Goal: Information Seeking & Learning: Learn about a topic

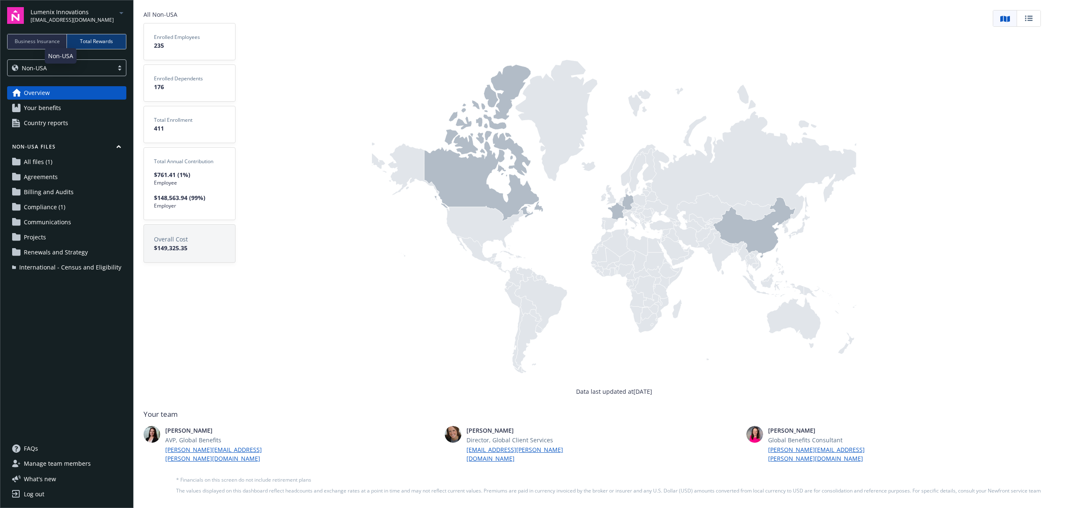
click at [79, 65] on div "Non-USA" at bounding box center [60, 68] width 97 height 9
click at [55, 91] on div "USA" at bounding box center [67, 89] width 108 height 9
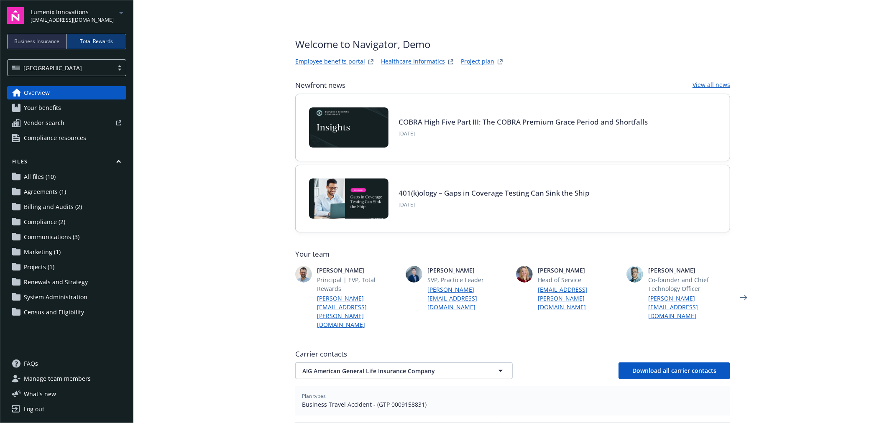
click at [117, 69] on div at bounding box center [119, 67] width 13 height 7
click at [47, 102] on div "Non-USA" at bounding box center [67, 104] width 108 height 9
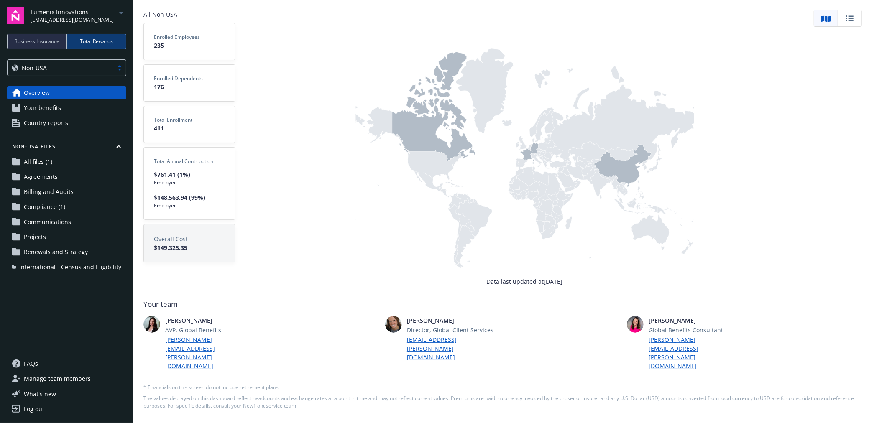
click at [407, 138] on icon at bounding box center [433, 106] width 83 height 109
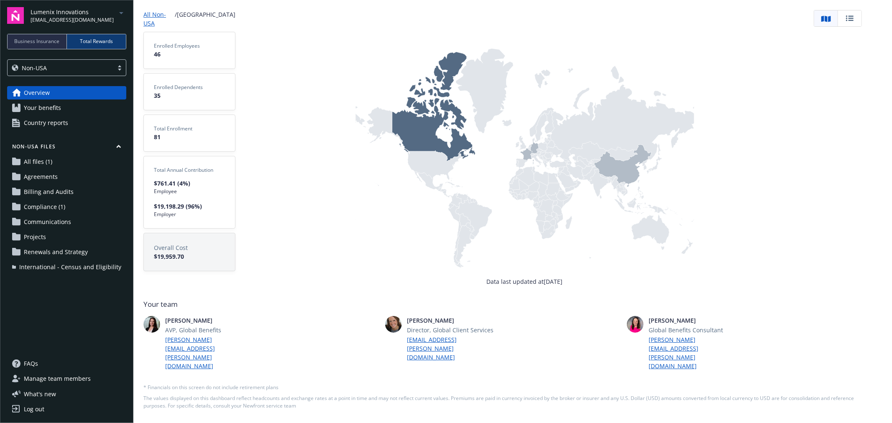
click at [526, 161] on icon at bounding box center [526, 154] width 13 height 13
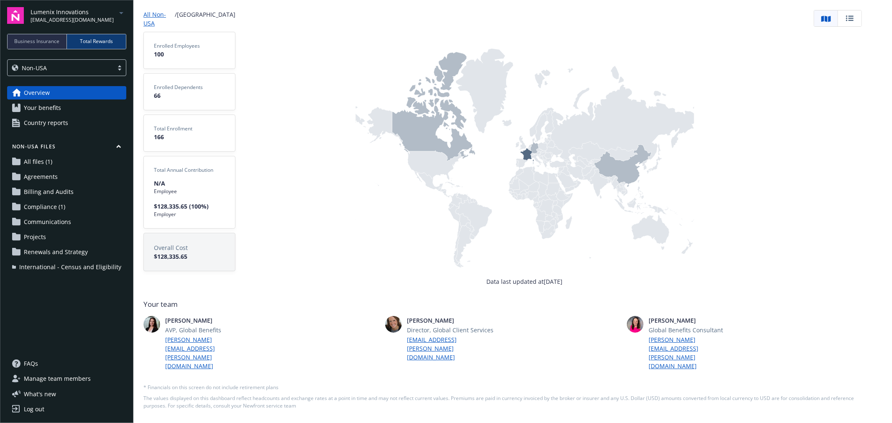
click at [535, 154] on icon at bounding box center [534, 148] width 8 height 12
click at [629, 182] on icon at bounding box center [623, 166] width 58 height 42
click at [44, 106] on span "Your benefits" at bounding box center [42, 107] width 37 height 13
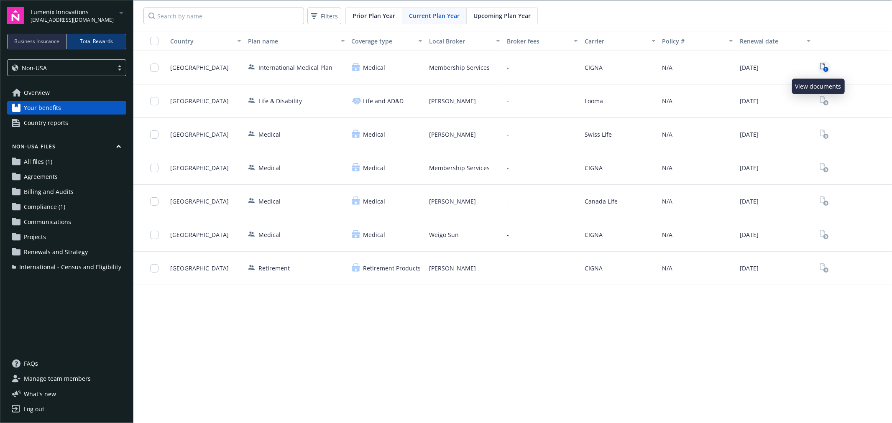
click at [820, 65] on icon "1" at bounding box center [824, 68] width 9 height 10
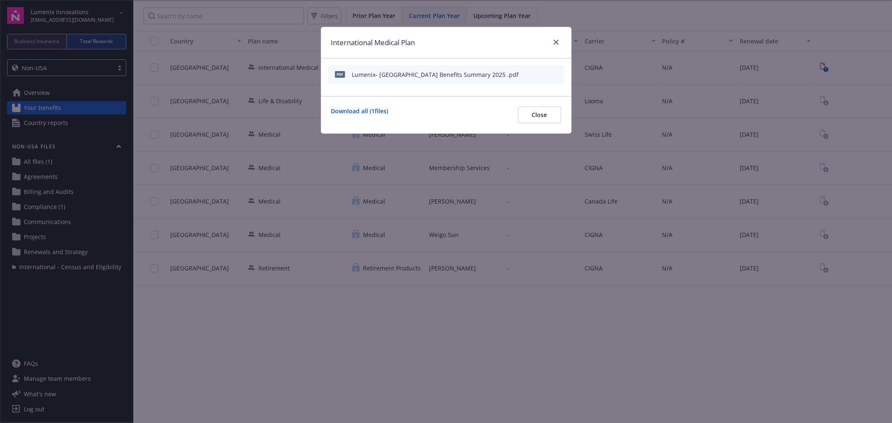
click at [557, 73] on icon "preview file" at bounding box center [557, 74] width 8 height 6
click at [555, 43] on icon "close" at bounding box center [556, 42] width 5 height 5
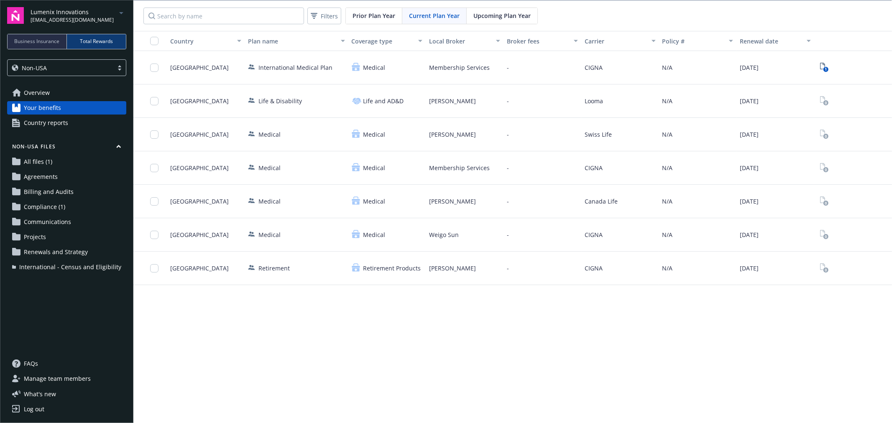
click at [52, 125] on span "Country reports" at bounding box center [46, 122] width 44 height 13
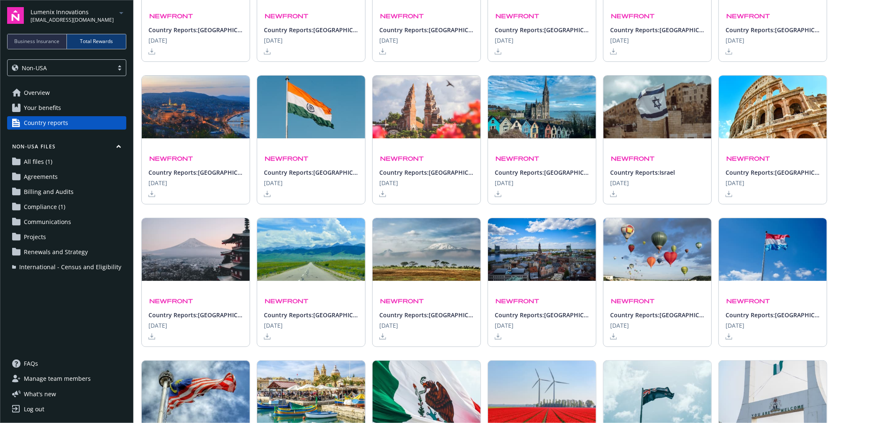
scroll to position [837, 0]
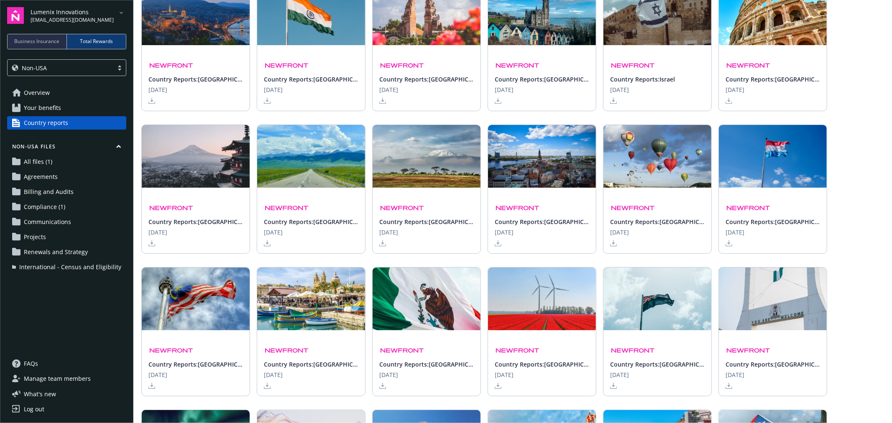
click at [546, 230] on div "Country Reports: Latvia June 16th 2025" at bounding box center [542, 225] width 95 height 43
click at [655, 212] on img at bounding box center [633, 208] width 46 height 8
click at [615, 246] on div "Country Reports: Lithuania June 16th 2025" at bounding box center [658, 221] width 108 height 66
click at [615, 245] on icon at bounding box center [613, 243] width 7 height 7
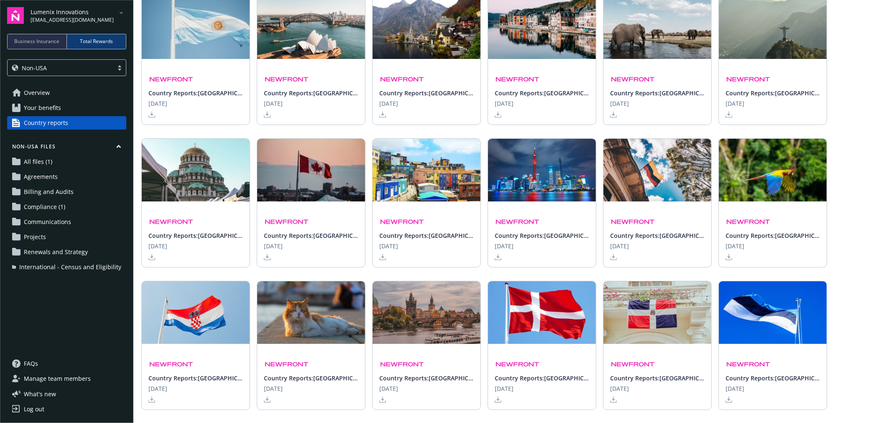
scroll to position [232, 0]
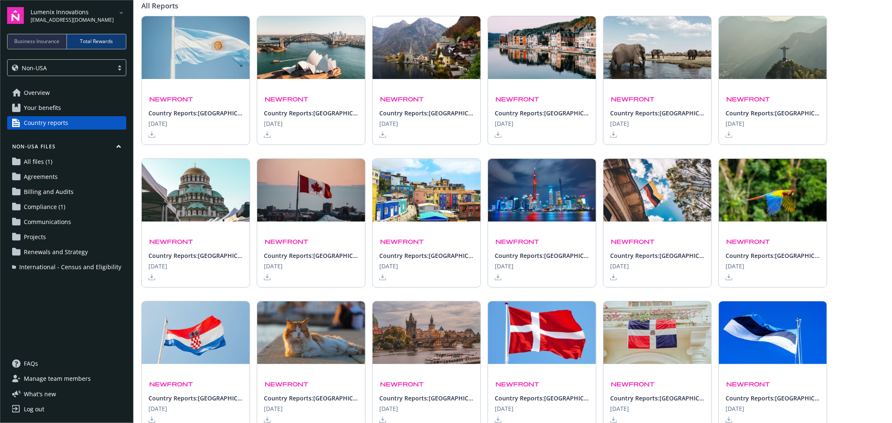
click at [43, 161] on span "All files (1)" at bounding box center [38, 161] width 28 height 13
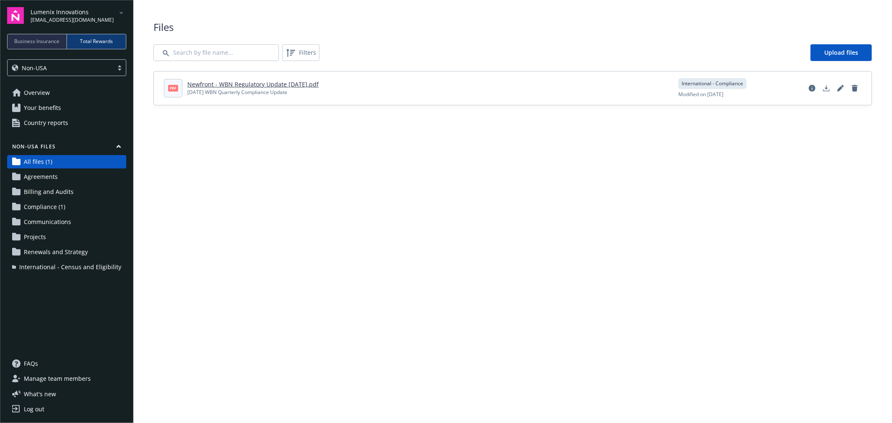
click at [55, 206] on span "Compliance (1)" at bounding box center [44, 206] width 41 height 13
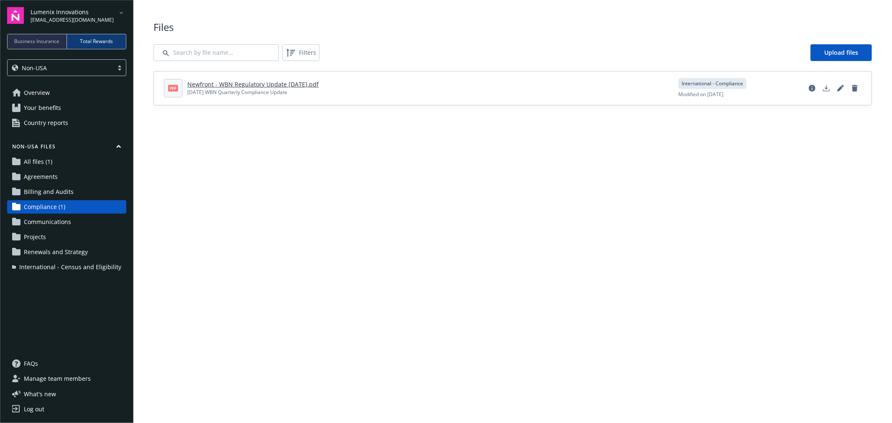
click at [247, 85] on link "Newfront - WBN Regulatory Update July 2025.pdf" at bounding box center [252, 84] width 131 height 8
click at [78, 269] on span "International - Census and Eligibility" at bounding box center [70, 267] width 102 height 13
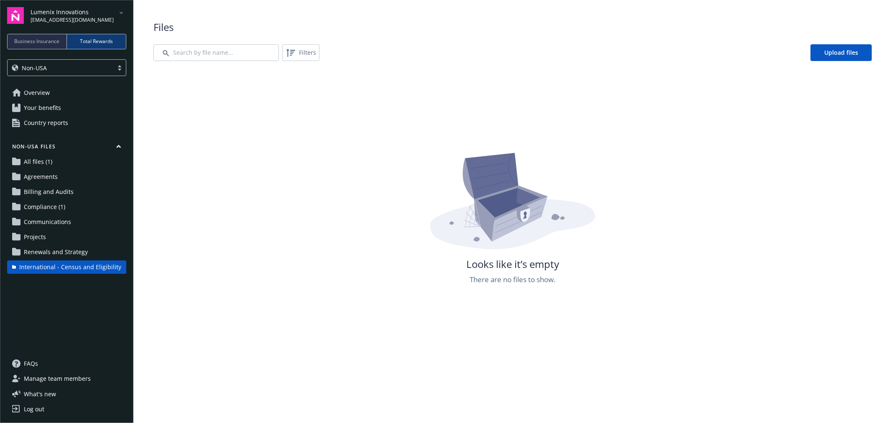
click at [51, 210] on span "Compliance (1)" at bounding box center [44, 206] width 41 height 13
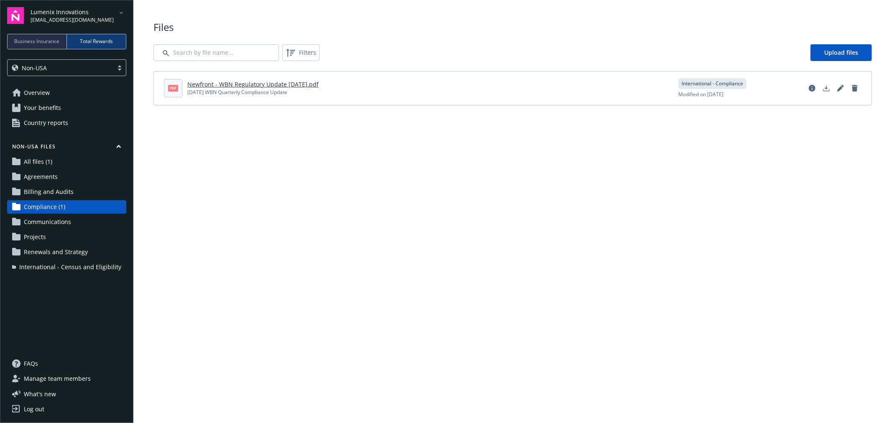
click at [275, 210] on main "Upload progress Files Filters Upload files pdf Newfront - WBN Regulatory Update…" at bounding box center [512, 211] width 759 height 423
click at [266, 168] on main "Upload progress Files Filters Upload files pdf Newfront - WBN Regulatory Update…" at bounding box center [512, 211] width 759 height 423
click at [293, 233] on main "Upload progress Files Filters Upload files pdf Newfront - WBN Regulatory Update…" at bounding box center [512, 211] width 759 height 423
